Goal: Information Seeking & Learning: Learn about a topic

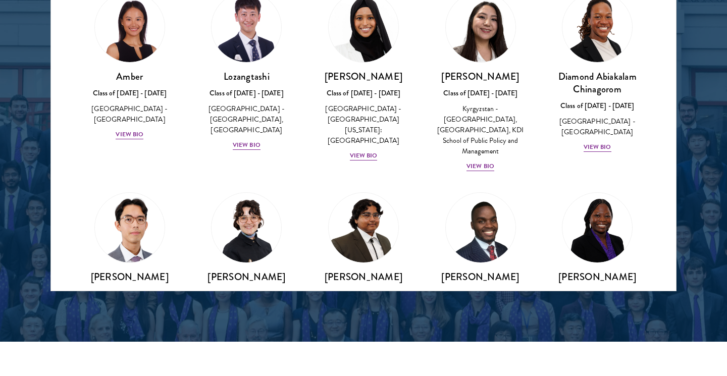
scroll to position [39, 0]
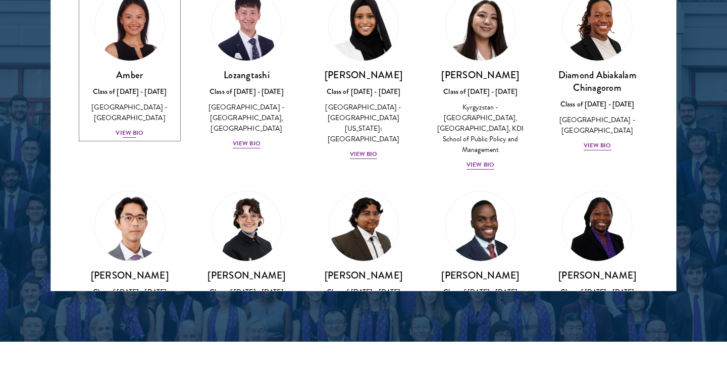
click at [128, 128] on div "View Bio" at bounding box center [130, 133] width 28 height 10
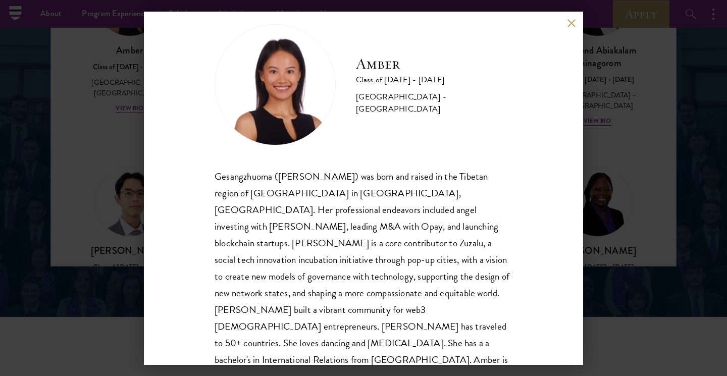
scroll to position [1370, 0]
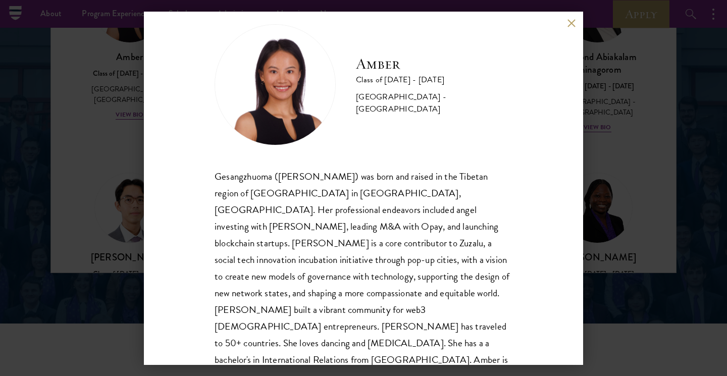
click at [569, 28] on div "Amber Class of [DATE] - [DATE] [GEOGRAPHIC_DATA] - [GEOGRAPHIC_DATA] Gesangzhuo…" at bounding box center [363, 188] width 439 height 353
click at [569, 25] on button at bounding box center [571, 23] width 9 height 9
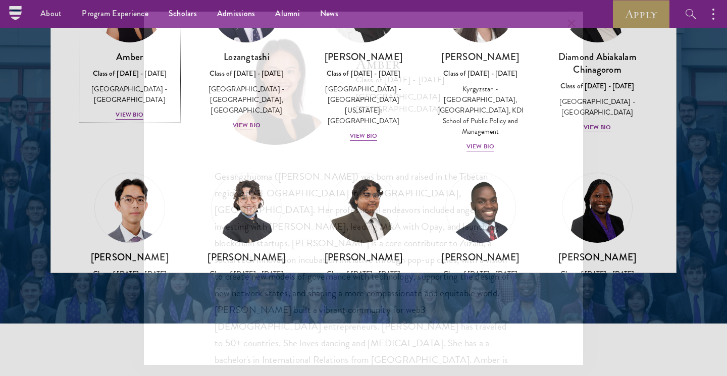
scroll to position [1342, 0]
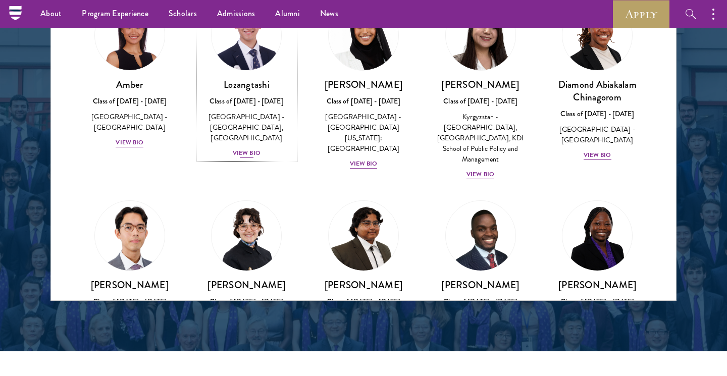
click at [244, 154] on div "View Bio" at bounding box center [247, 153] width 28 height 10
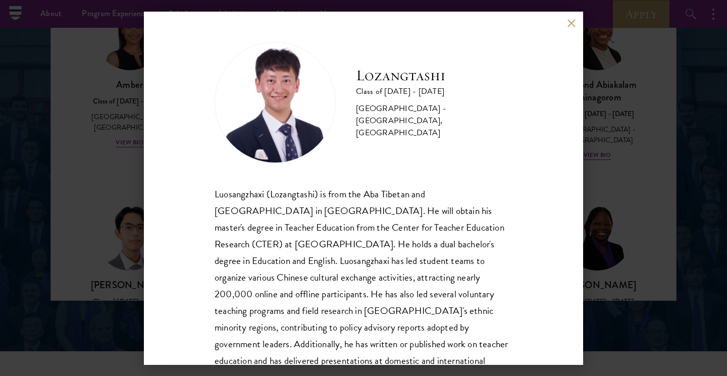
scroll to position [34, 0]
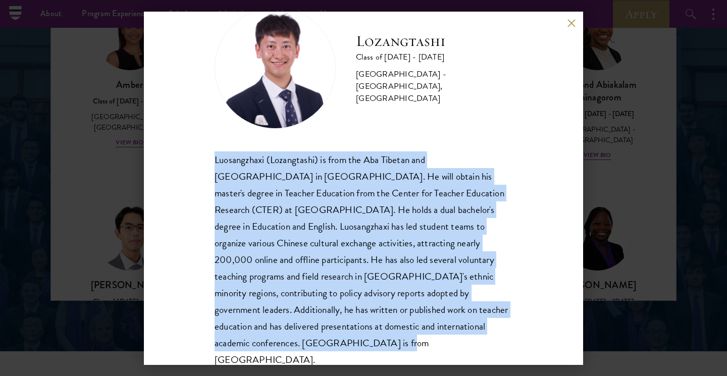
drag, startPoint x: 465, startPoint y: 333, endPoint x: 166, endPoint y: 151, distance: 350.4
click at [166, 151] on div "Lozangtashi Class of [DATE] - [DATE] [GEOGRAPHIC_DATA] - [GEOGRAPHIC_DATA], [GE…" at bounding box center [363, 188] width 439 height 353
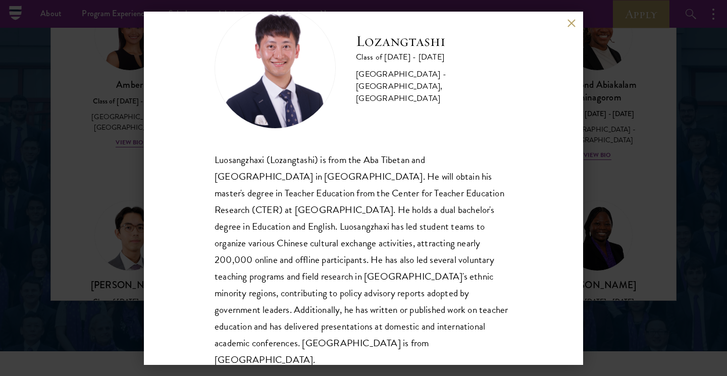
click at [268, 139] on div "Lozangtashi Class of [DATE] - [DATE] [GEOGRAPHIC_DATA] - [GEOGRAPHIC_DATA], [GE…" at bounding box center [364, 188] width 298 height 361
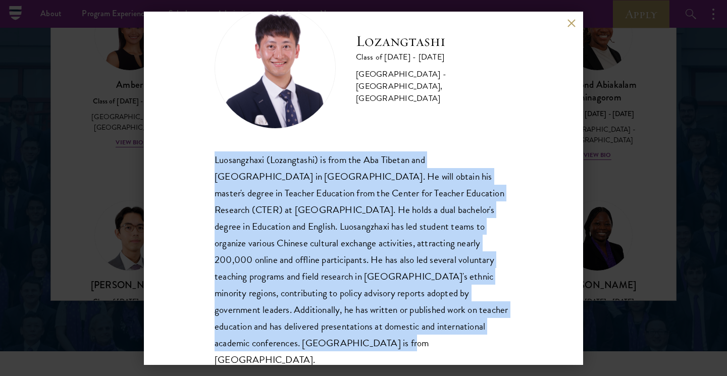
drag, startPoint x: 469, startPoint y: 333, endPoint x: 206, endPoint y: 159, distance: 315.9
click at [205, 158] on div "Lozangtashi Class of [DATE] - [DATE] [GEOGRAPHIC_DATA] - [GEOGRAPHIC_DATA], [GE…" at bounding box center [363, 188] width 439 height 353
copy div "Luosangzhaxi (Lozangtashi) is from the Aba Tibetan and [GEOGRAPHIC_DATA] in [GE…"
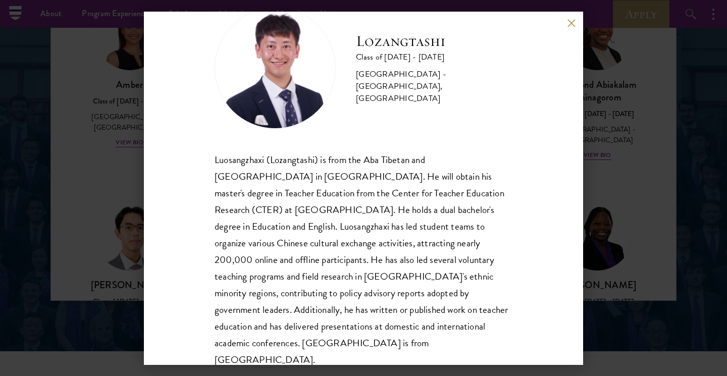
click at [407, 200] on div "Luosangzhaxi (Lozangtashi) is from the Aba Tibetan and [GEOGRAPHIC_DATA] in [GE…" at bounding box center [364, 259] width 298 height 217
click at [572, 19] on button at bounding box center [571, 23] width 9 height 9
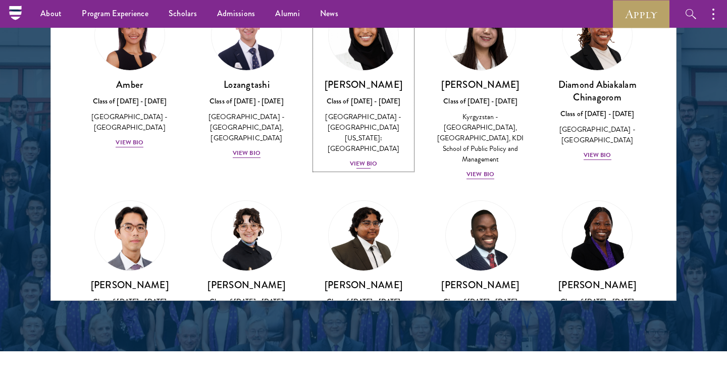
click at [361, 159] on div "View Bio" at bounding box center [364, 164] width 28 height 10
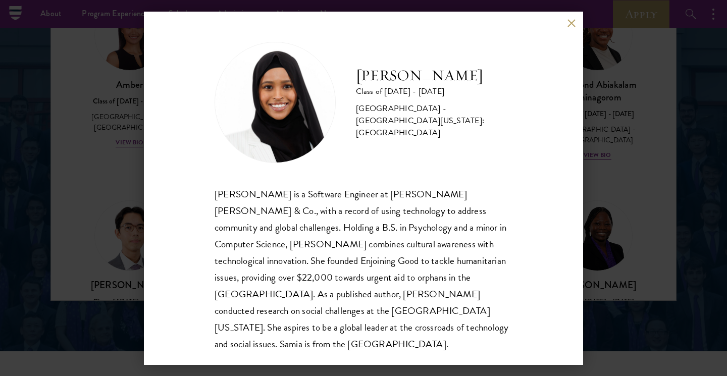
click at [100, 190] on div "[PERSON_NAME] Class of [DATE] - [DATE] [GEOGRAPHIC_DATA] - [GEOGRAPHIC_DATA][US…" at bounding box center [363, 188] width 727 height 376
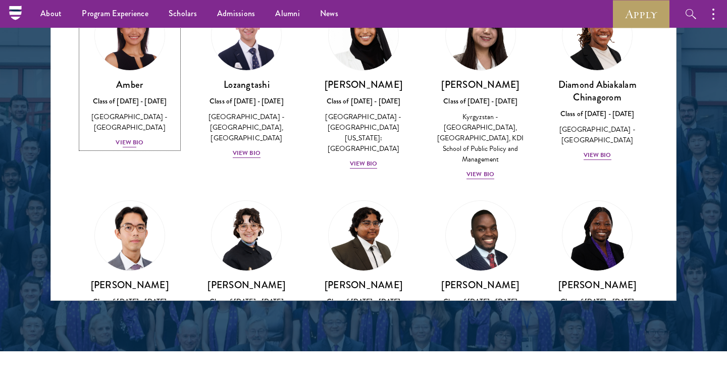
click at [124, 138] on div "View Bio" at bounding box center [130, 143] width 28 height 10
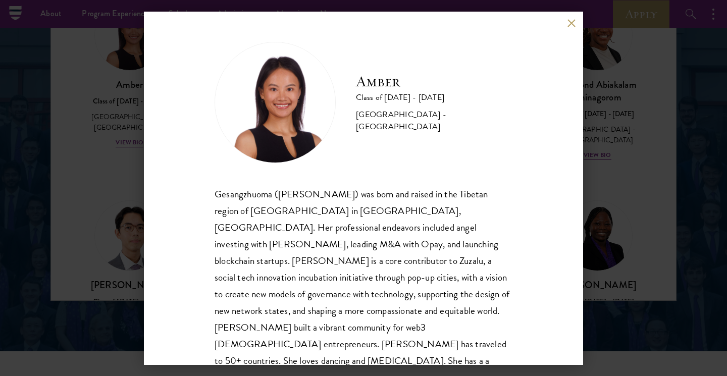
click at [92, 145] on div "Amber Class of [DATE] - [DATE] [GEOGRAPHIC_DATA] - [GEOGRAPHIC_DATA] Gesangzhuo…" at bounding box center [363, 188] width 727 height 376
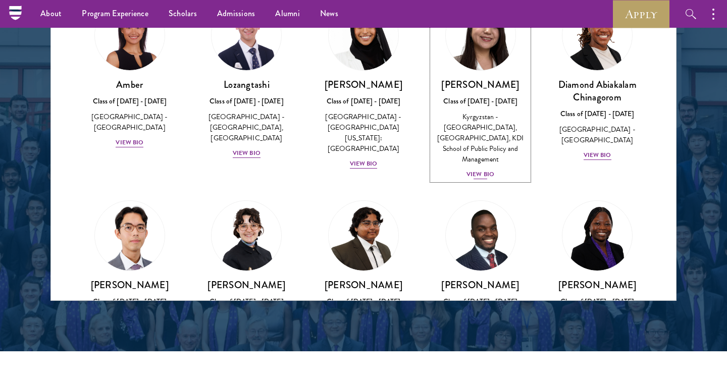
click at [478, 170] on div "View Bio" at bounding box center [480, 175] width 28 height 10
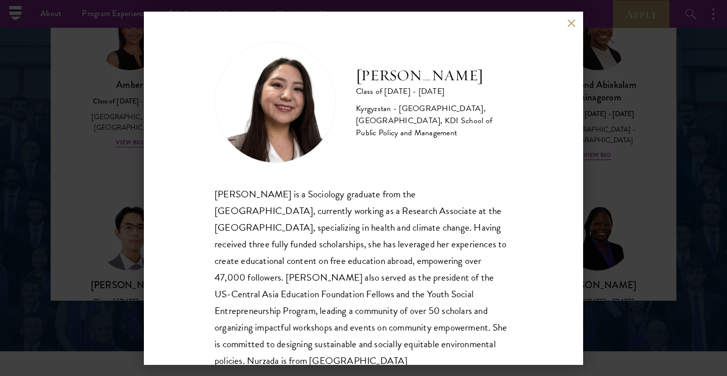
click at [575, 25] on button at bounding box center [571, 23] width 9 height 9
